Goal: Information Seeking & Learning: Check status

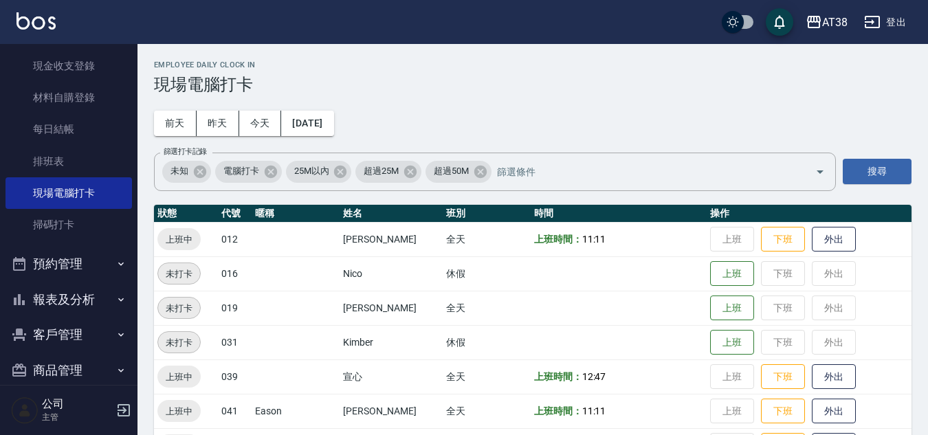
scroll to position [206, 0]
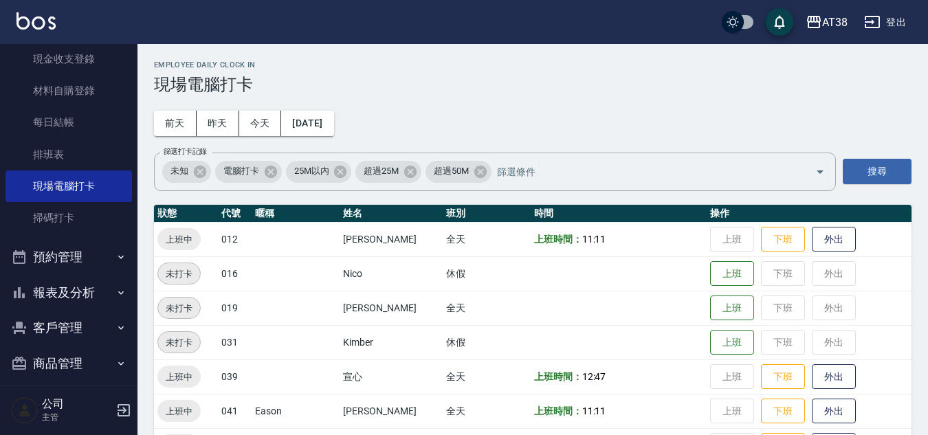
click at [70, 292] on button "報表及分析" at bounding box center [69, 293] width 127 height 36
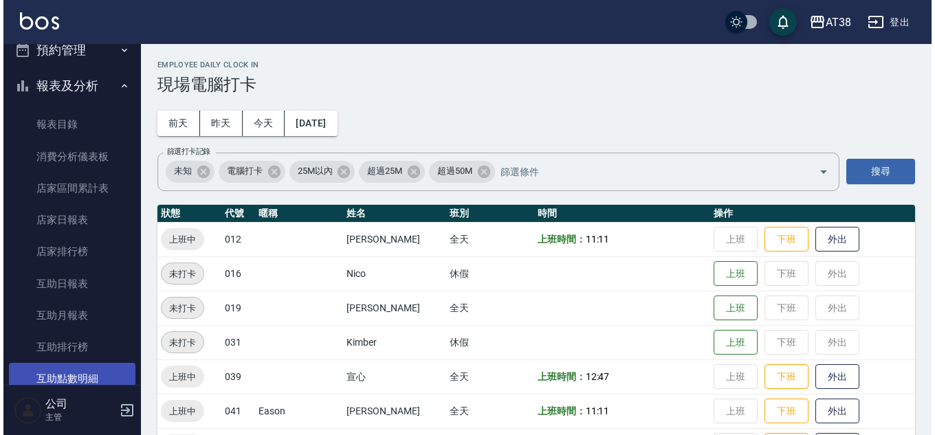
scroll to position [413, 0]
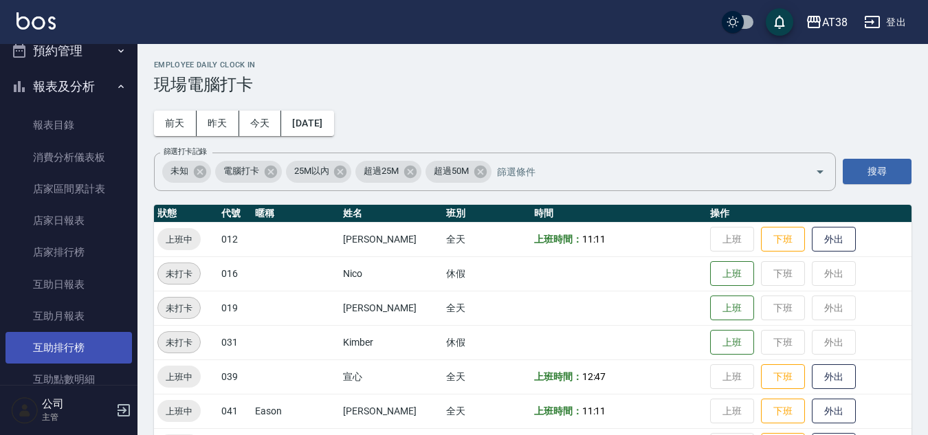
click at [76, 341] on link "互助排行榜" at bounding box center [69, 348] width 127 height 32
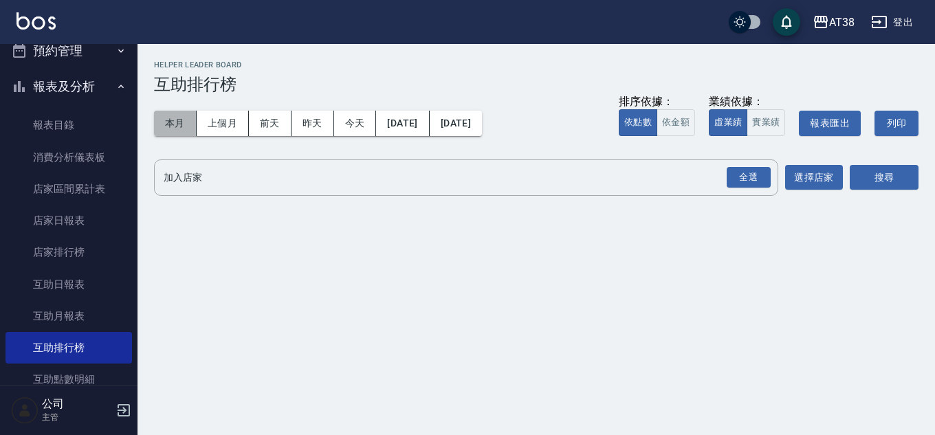
click at [177, 118] on button "本月" at bounding box center [175, 123] width 43 height 25
click at [746, 167] on div "全選" at bounding box center [749, 177] width 44 height 21
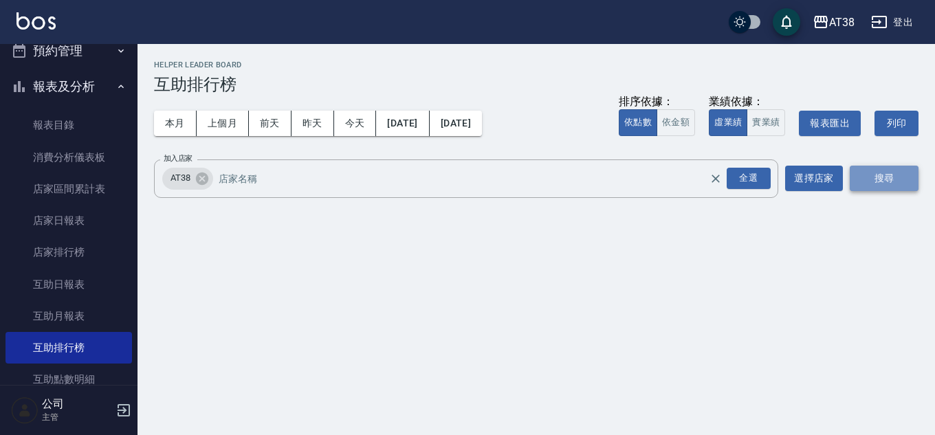
click at [877, 179] on button "搜尋" at bounding box center [884, 178] width 69 height 25
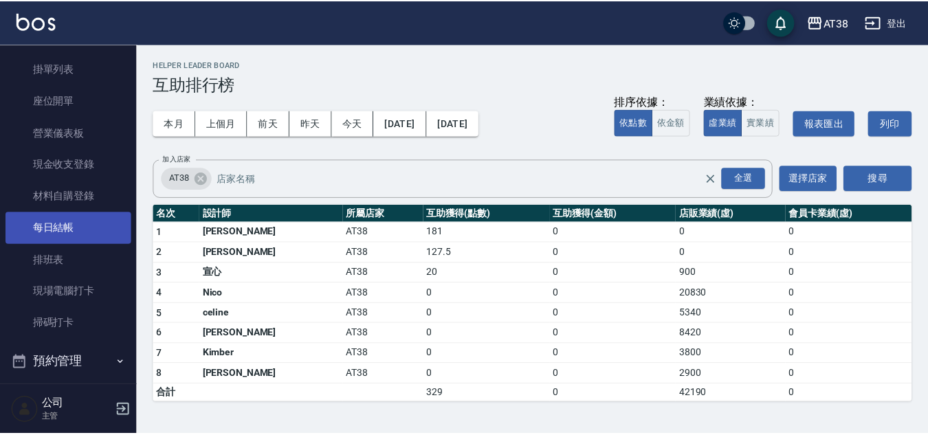
scroll to position [69, 0]
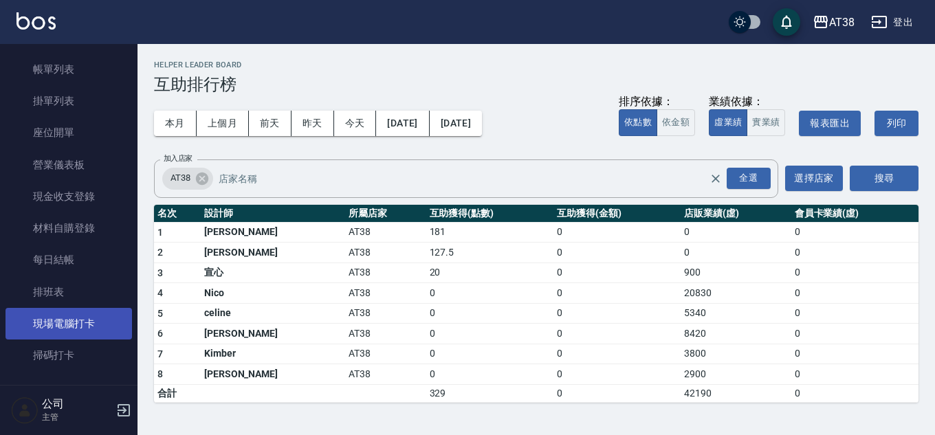
click at [78, 322] on link "現場電腦打卡" at bounding box center [69, 324] width 127 height 32
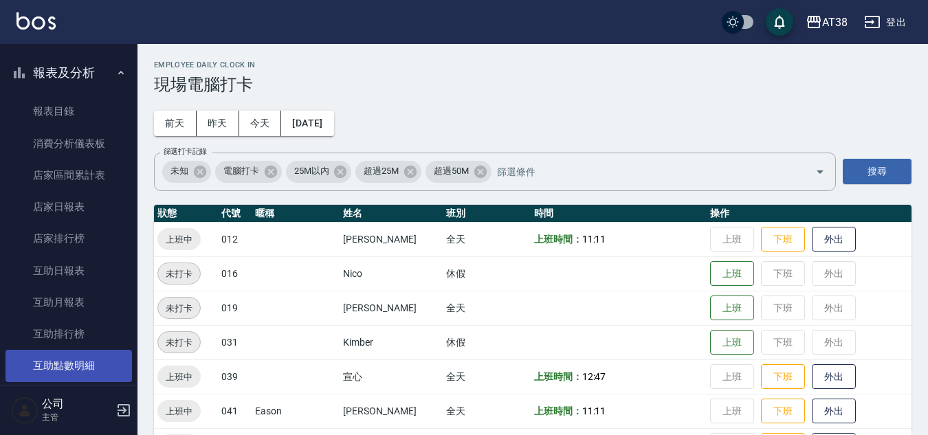
scroll to position [413, 0]
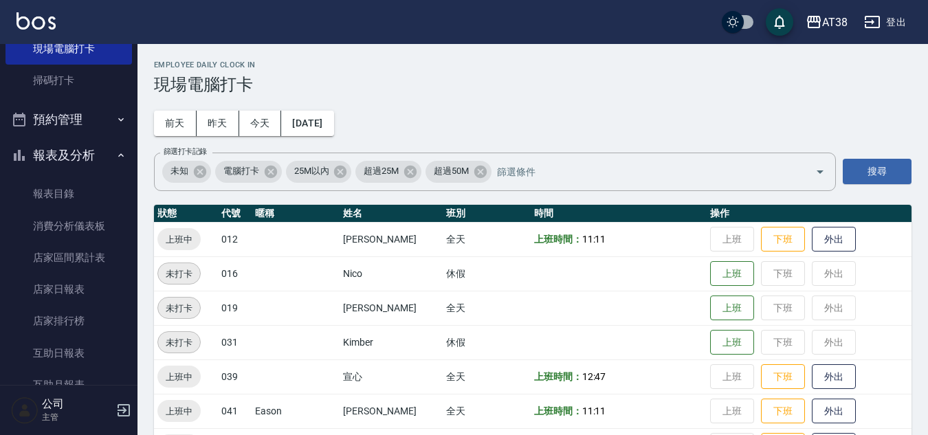
click at [63, 148] on button "報表及分析" at bounding box center [69, 156] width 127 height 36
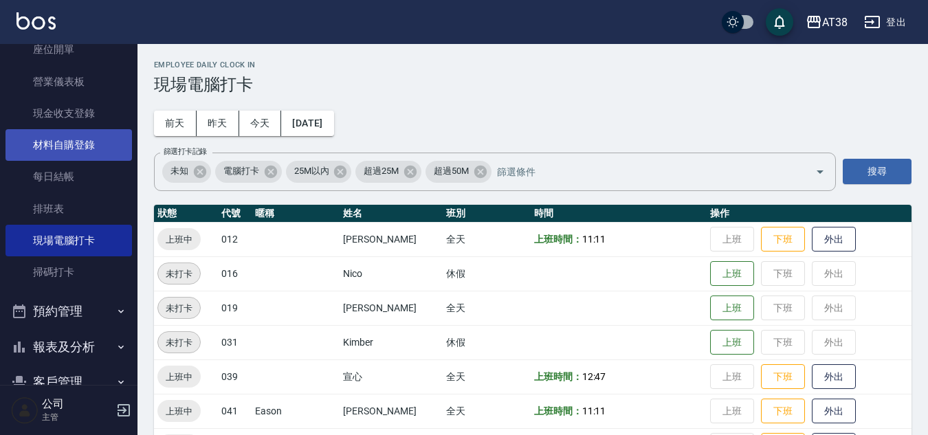
scroll to position [206, 0]
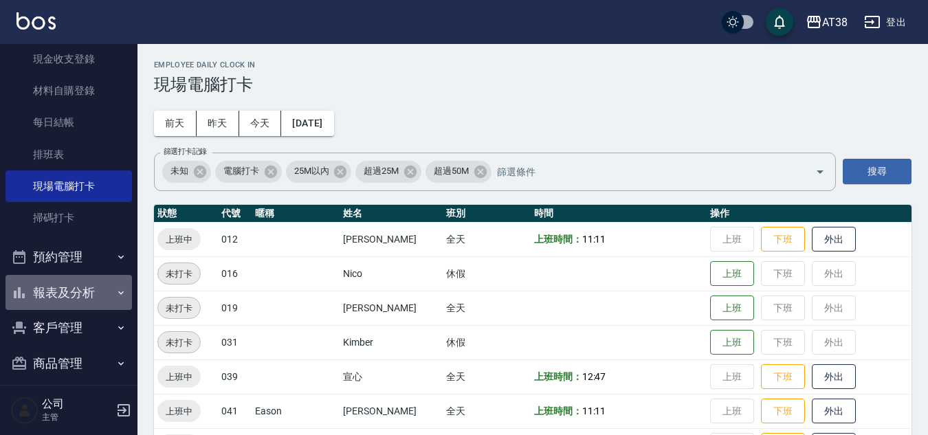
click at [69, 287] on button "報表及分析" at bounding box center [69, 293] width 127 height 36
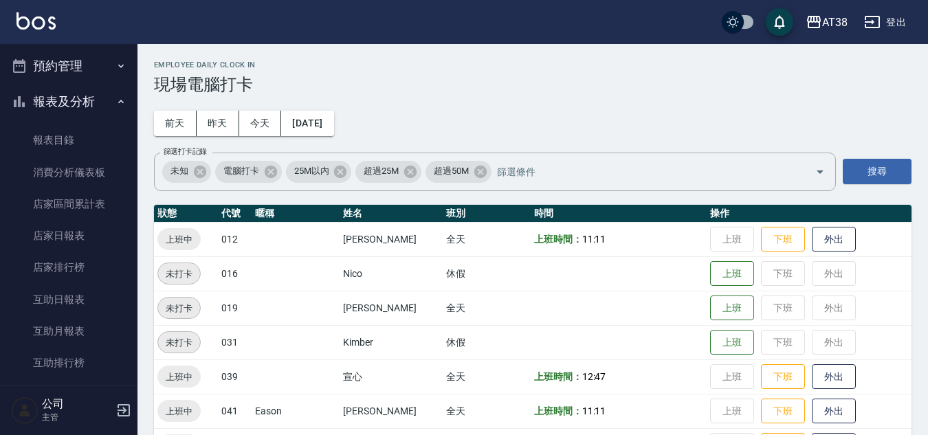
scroll to position [329, 0]
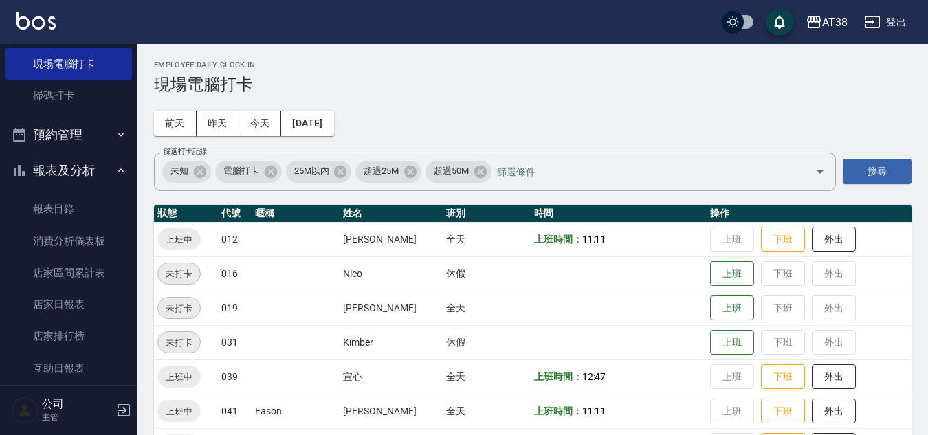
click at [65, 162] on button "報表及分析" at bounding box center [69, 171] width 127 height 36
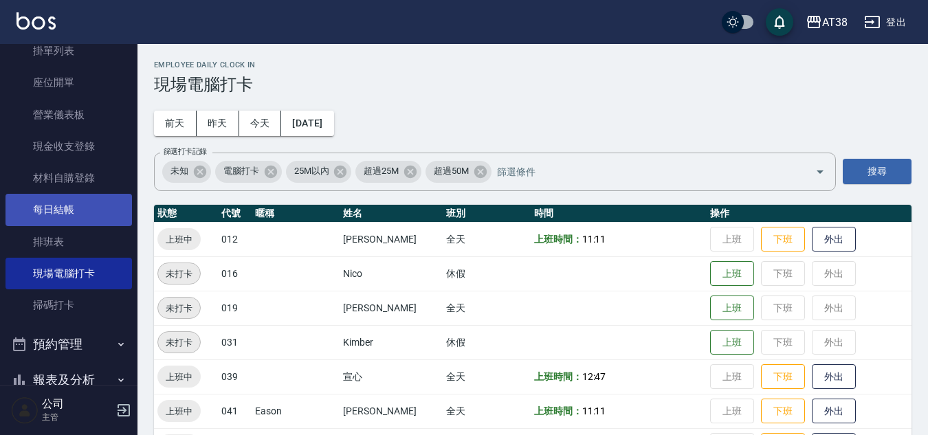
scroll to position [0, 0]
